Goal: Complete application form

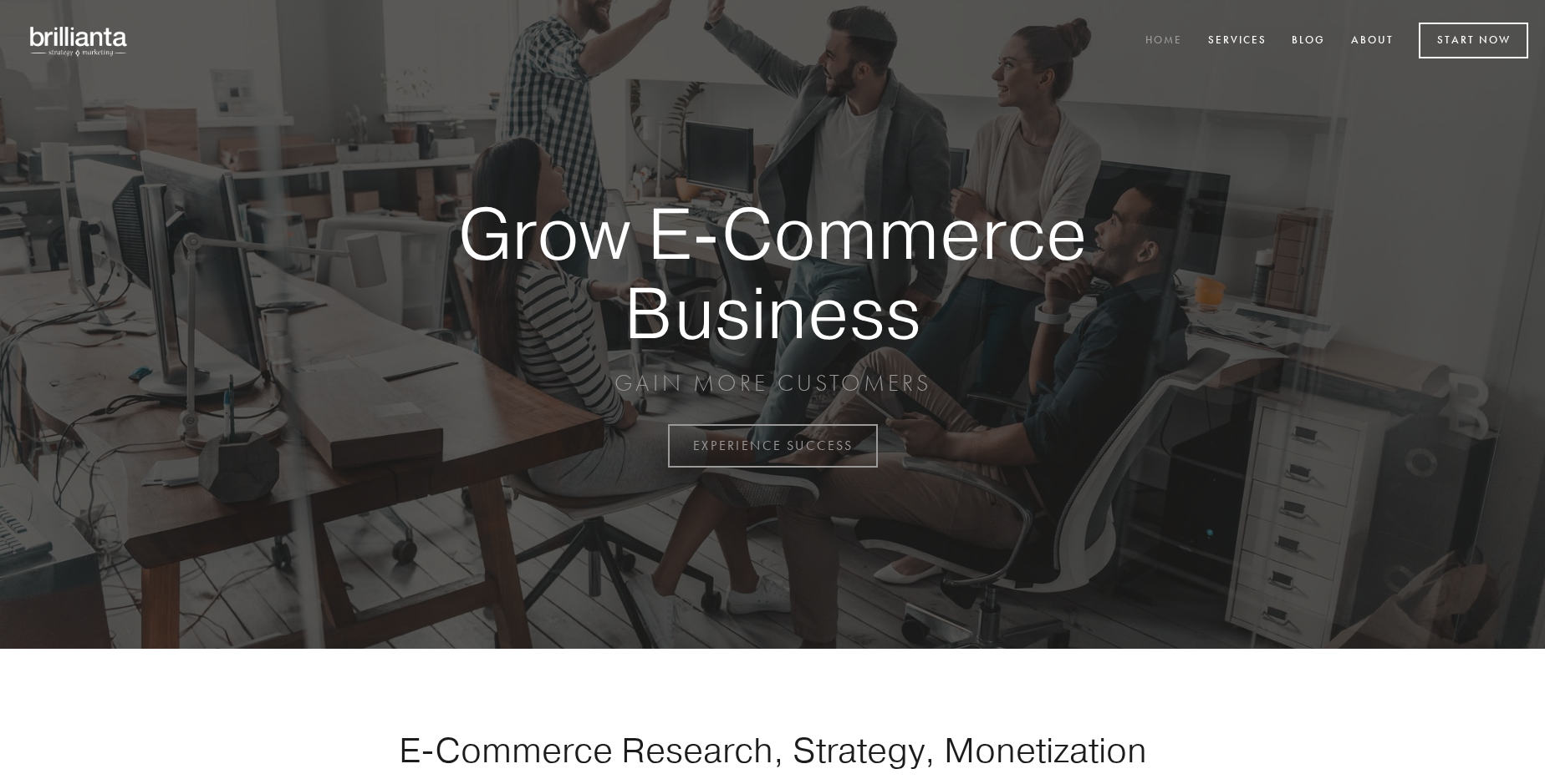
scroll to position [4379, 0]
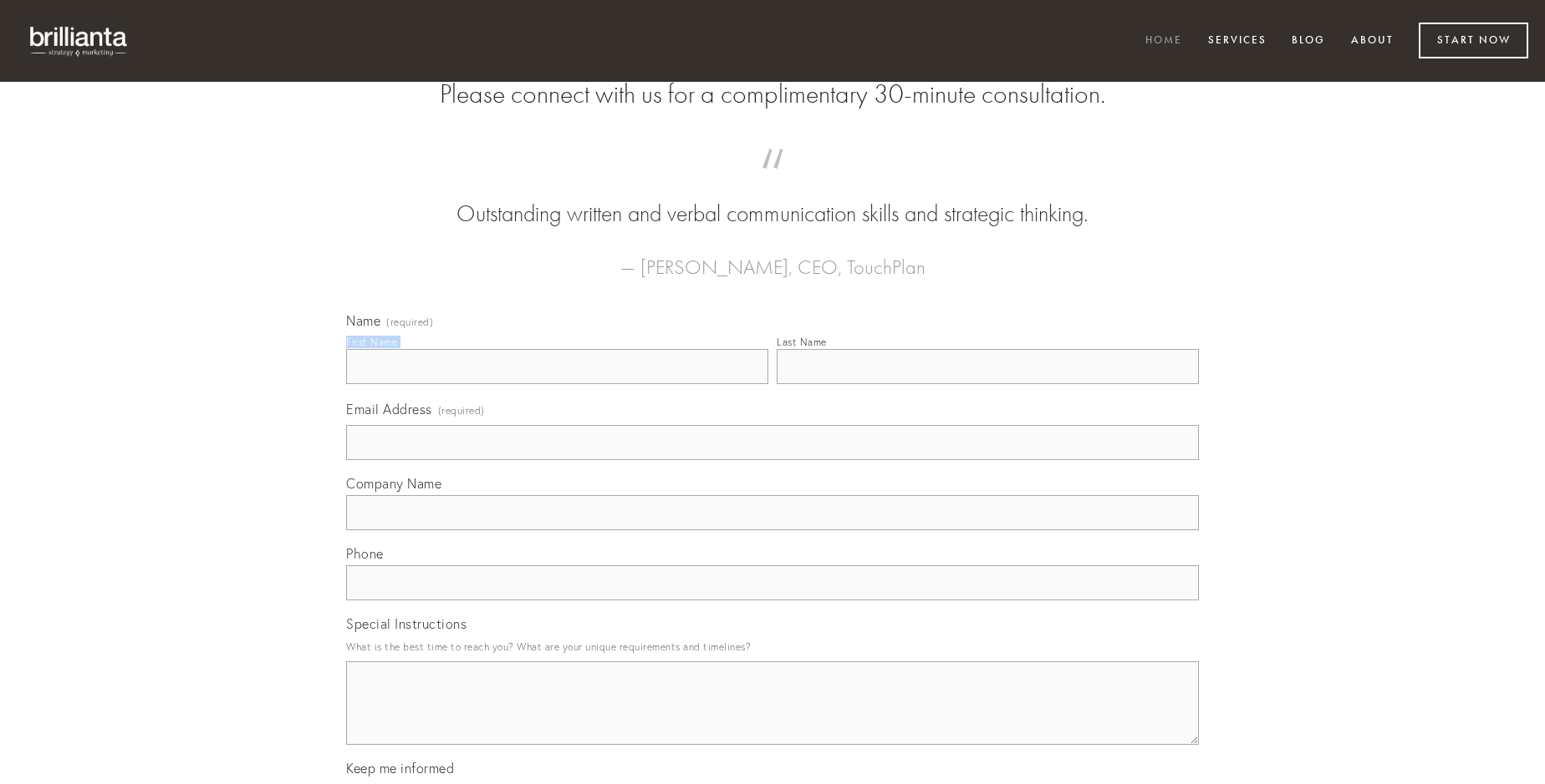
type input "[PERSON_NAME] DVM"
click at [987, 384] on input "Last Name" at bounding box center [987, 366] width 422 height 35
type input "[PERSON_NAME] DVM"
click at [772, 460] on input "Email Address (required)" at bounding box center [772, 442] width 853 height 35
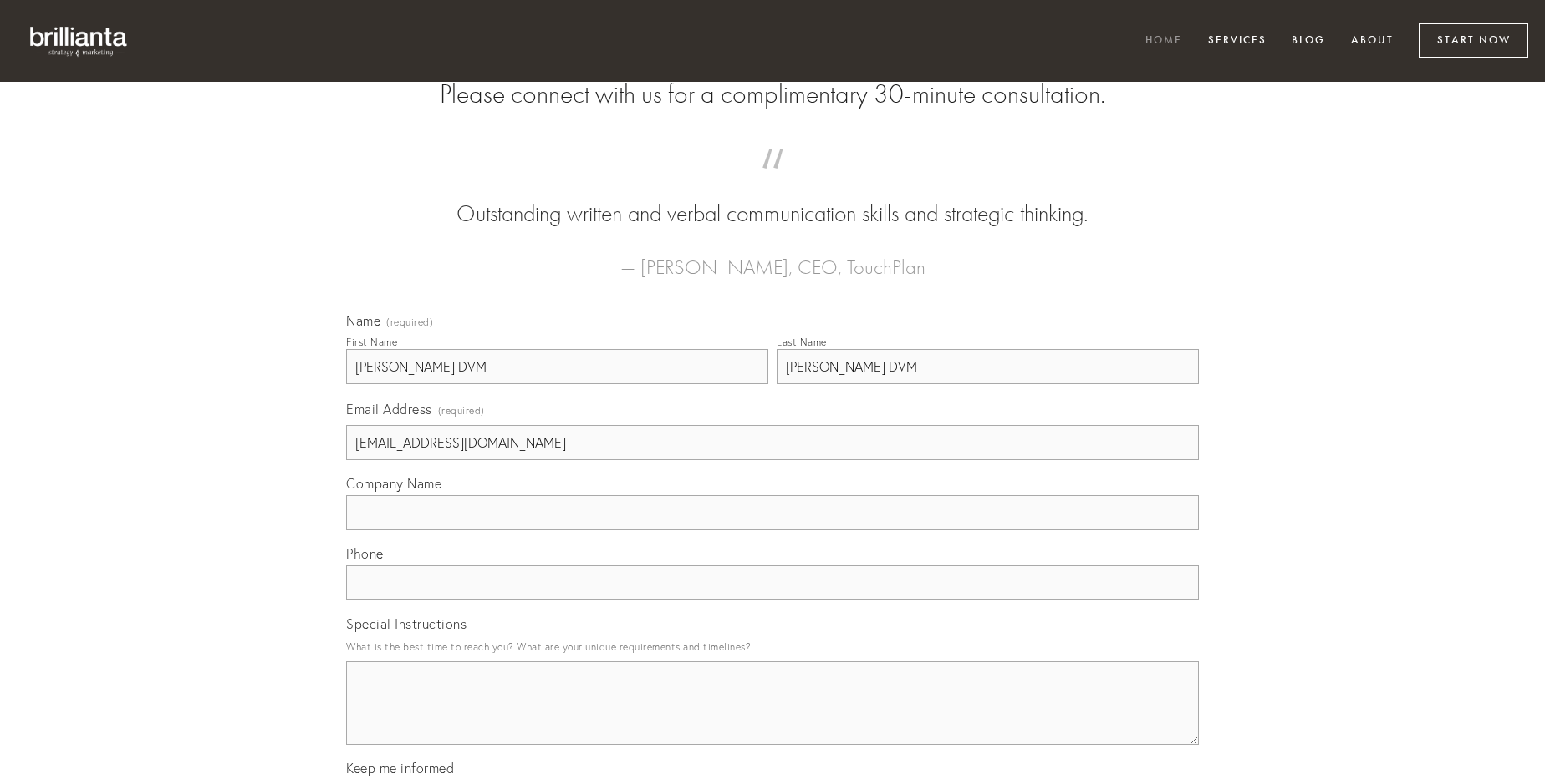
type input "[EMAIL_ADDRESS][DOMAIN_NAME]"
click at [772, 531] on input "Company Name" at bounding box center [772, 513] width 853 height 35
type input "caput"
click at [772, 601] on input "text" at bounding box center [772, 583] width 853 height 35
click at [772, 718] on textarea "Special Instructions" at bounding box center [772, 704] width 853 height 84
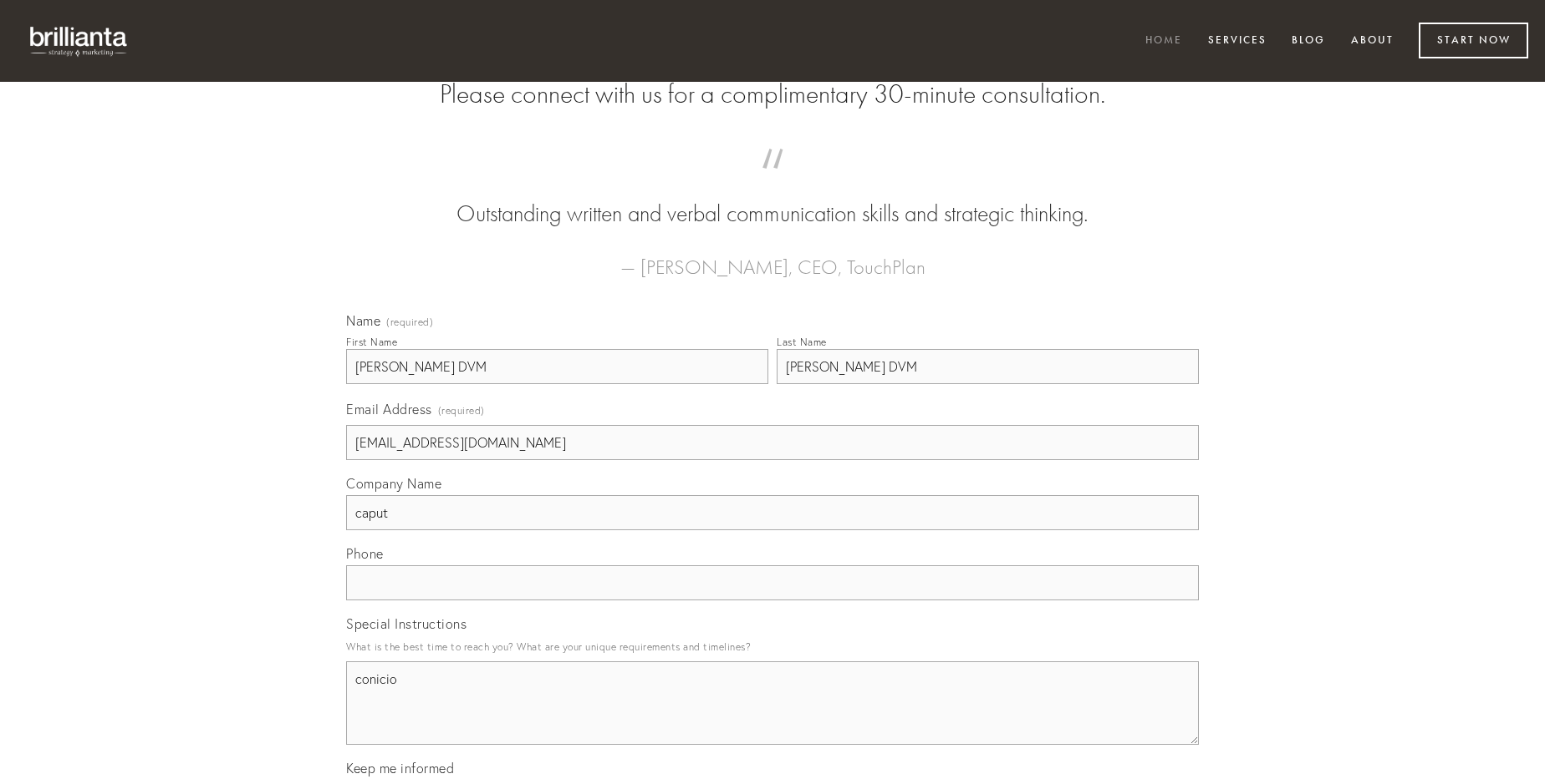
type textarea "conicio"
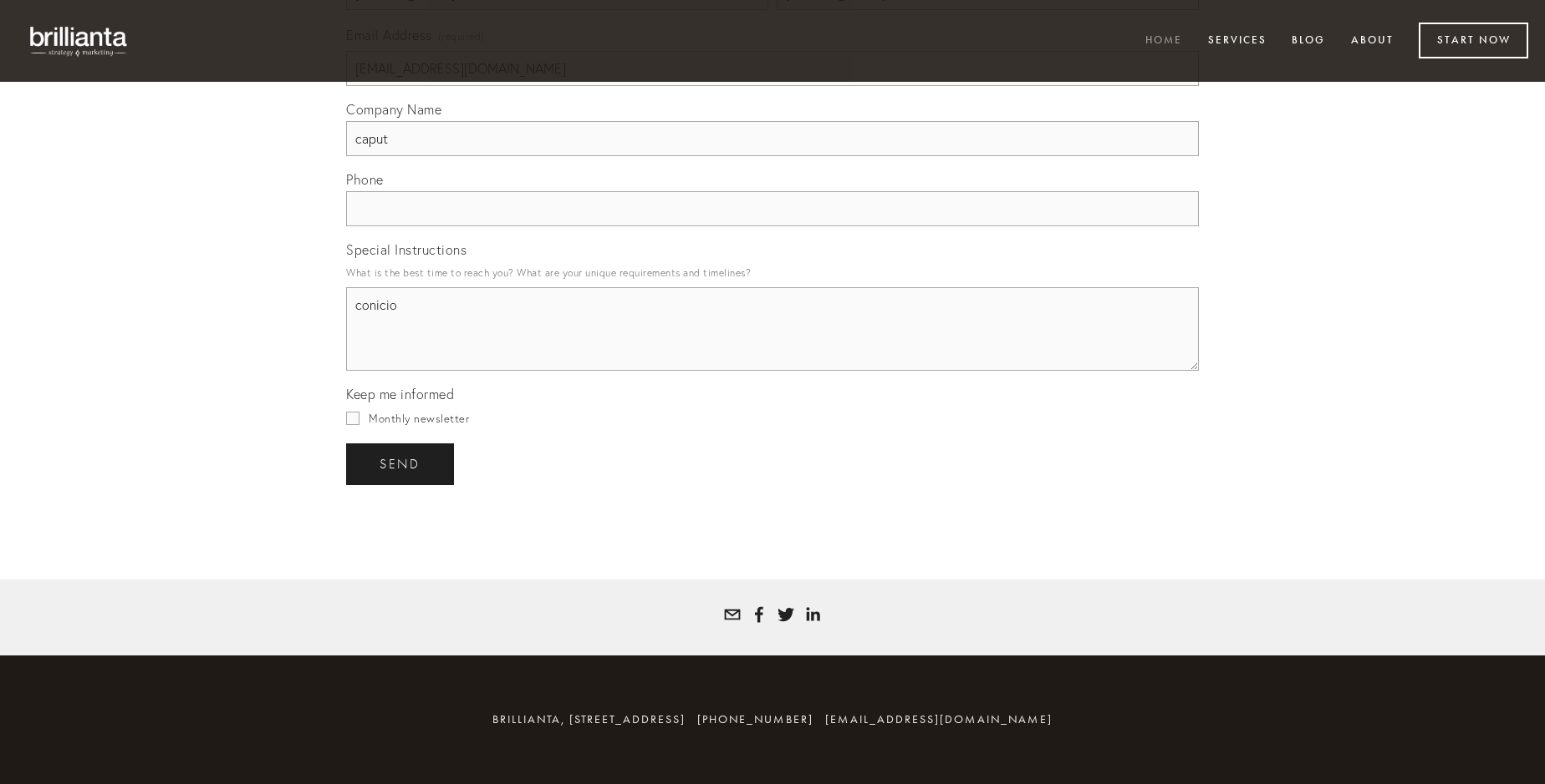
click at [401, 464] on span "send" at bounding box center [400, 465] width 41 height 15
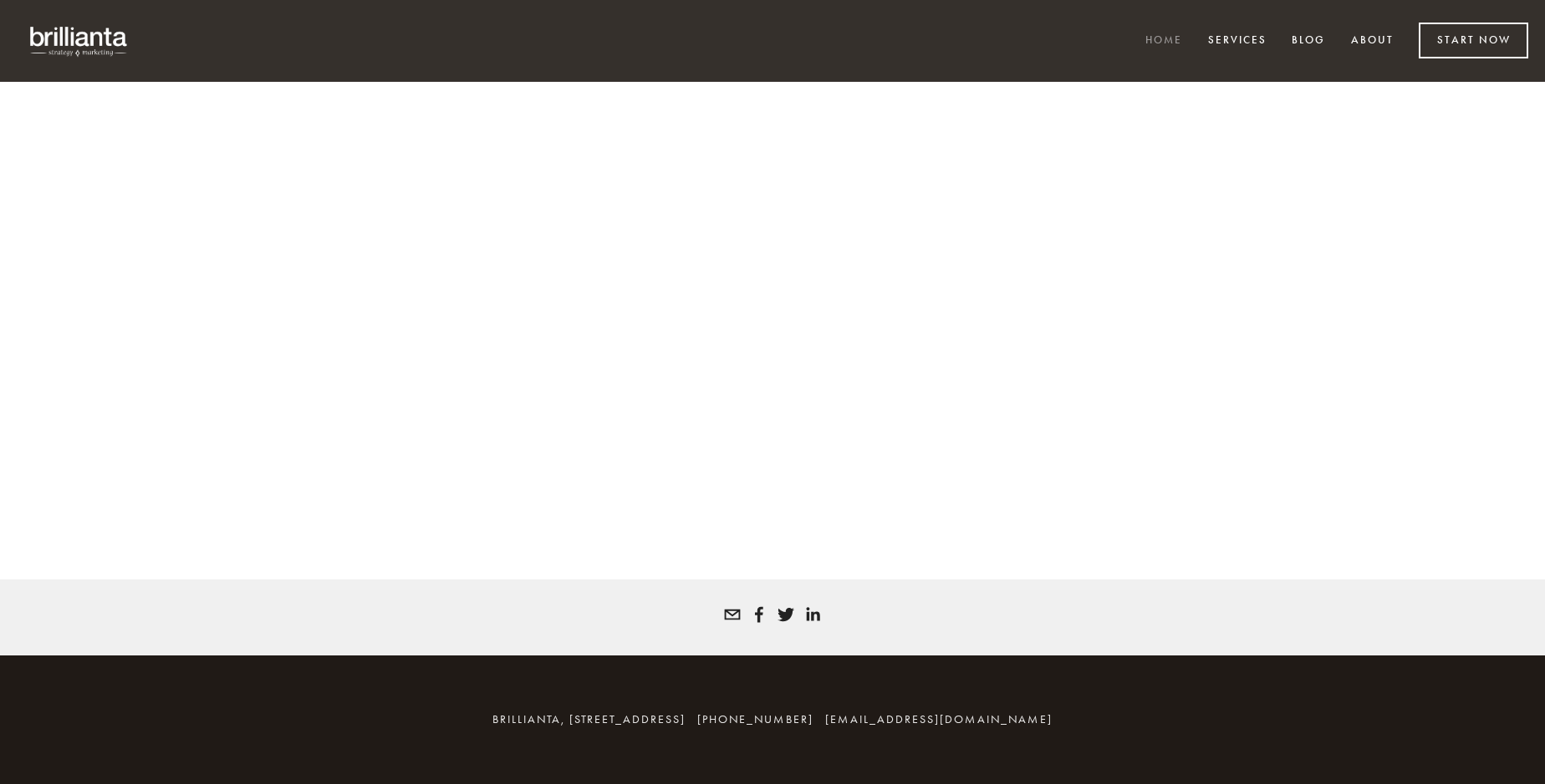
scroll to position [4357, 0]
